Goal: Task Accomplishment & Management: Complete application form

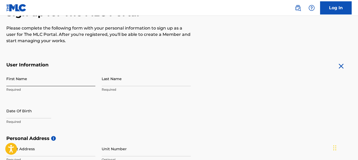
click at [22, 81] on input "First Name" at bounding box center [50, 78] width 89 height 15
type input "Ihsaan"
type input "[PERSON_NAME]"
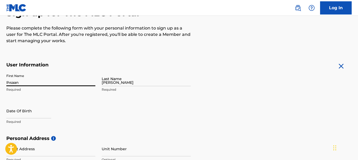
type input "[STREET_ADDRESS][US_STATE]"
type input "[GEOGRAPHIC_DATA]"
type input "[US_STATE]"
type input "91104"
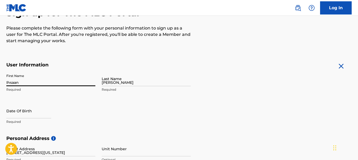
type input "[EMAIL_ADDRESS][DOMAIN_NAME]"
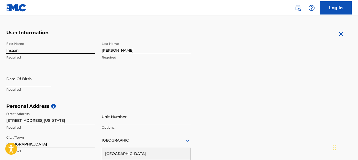
click at [23, 79] on input "text" at bounding box center [28, 78] width 45 height 15
select select "8"
select select "2025"
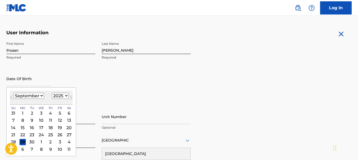
click at [23, 96] on select "January February March April May June July August September October November De…" at bounding box center [29, 96] width 30 height 6
select select "1"
click at [14, 93] on select "January February March April May June July August September October November De…" at bounding box center [29, 96] width 30 height 6
click at [58, 120] on div "7" at bounding box center [60, 120] width 6 height 6
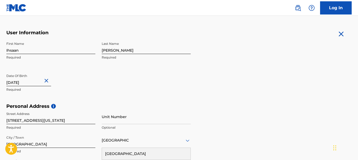
click at [32, 83] on input "text" at bounding box center [28, 78] width 45 height 15
type input "[DATE]"
select select "1"
select select "2025"
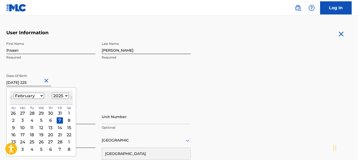
type input "[DATE] 225"
click at [55, 96] on select "1899 1900 1901 1902 1903 1904 1905 1906 1907 1908 1909 1910 1911 1912 1913 1914…" at bounding box center [60, 96] width 17 height 6
select select "1988"
click at [52, 93] on select "1899 1900 1901 1902 1903 1904 1905 1906 1907 1908 1909 1910 1911 1912 1913 1914…" at bounding box center [60, 96] width 17 height 6
click at [101, 91] on div "First Name Ihsaan Required Last Name [PERSON_NAME] Required Date Of Birth [DEMO…" at bounding box center [98, 71] width 184 height 64
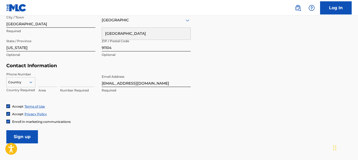
scroll to position [216, 0]
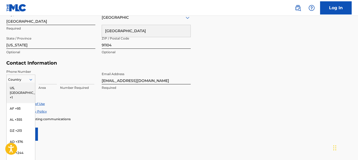
click at [23, 81] on div "216 results available. Use Up and Down to choose options, press Enter to select…" at bounding box center [20, 78] width 29 height 8
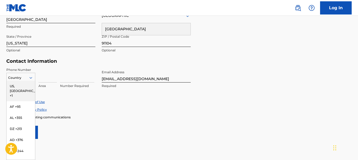
click at [20, 85] on div "US, [GEOGRAPHIC_DATA] +1" at bounding box center [21, 91] width 28 height 21
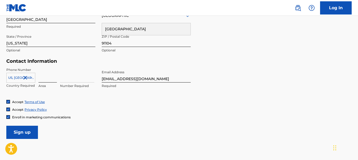
click at [40, 79] on input at bounding box center [47, 74] width 18 height 15
type input "626"
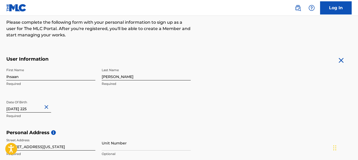
scroll to position [64, 0]
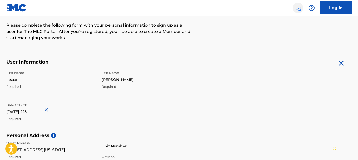
type input "3852463"
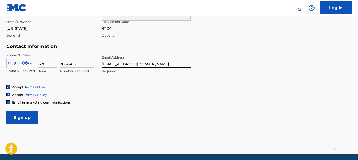
scroll to position [237, 0]
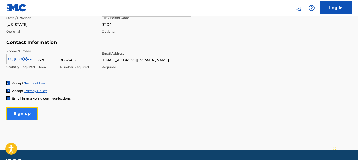
click at [20, 114] on input "Sign up" at bounding box center [22, 113] width 32 height 13
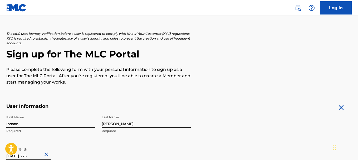
scroll to position [18, 0]
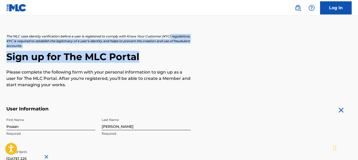
drag, startPoint x: 357, startPoint y: 19, endPoint x: 354, endPoint y: 57, distance: 38.3
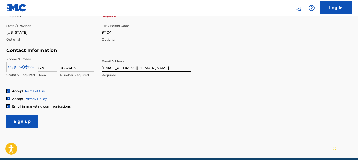
scroll to position [230, 0]
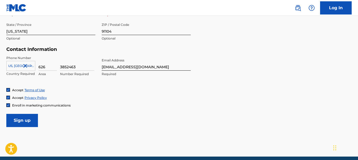
click at [27, 121] on input "Sign up" at bounding box center [22, 120] width 32 height 13
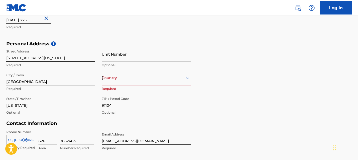
scroll to position [155, 0]
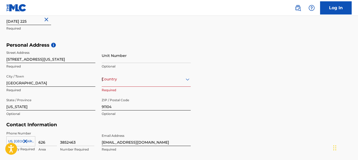
click at [109, 79] on div "Country [GEOGRAPHIC_DATA]" at bounding box center [146, 79] width 89 height 15
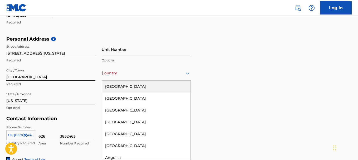
click at [109, 86] on div "[GEOGRAPHIC_DATA]" at bounding box center [146, 87] width 88 height 12
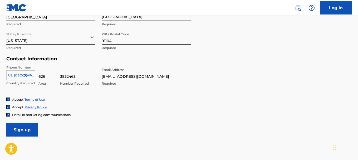
scroll to position [252, 0]
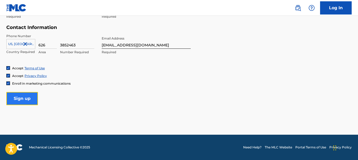
click at [22, 100] on input "Sign up" at bounding box center [22, 98] width 32 height 13
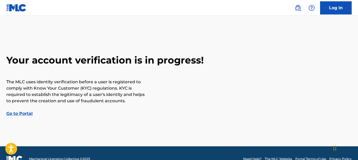
click at [22, 113] on link "Go to Portal" at bounding box center [19, 113] width 26 height 5
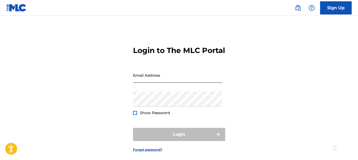
click at [137, 83] on input "Email Address" at bounding box center [177, 75] width 89 height 15
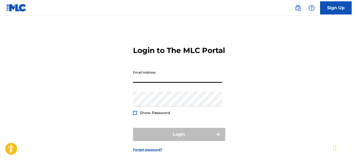
type input "[EMAIL_ADDRESS][DOMAIN_NAME]"
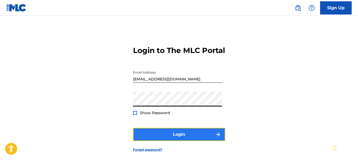
click at [190, 141] on button "Login" at bounding box center [179, 134] width 92 height 13
